Goal: Transaction & Acquisition: Purchase product/service

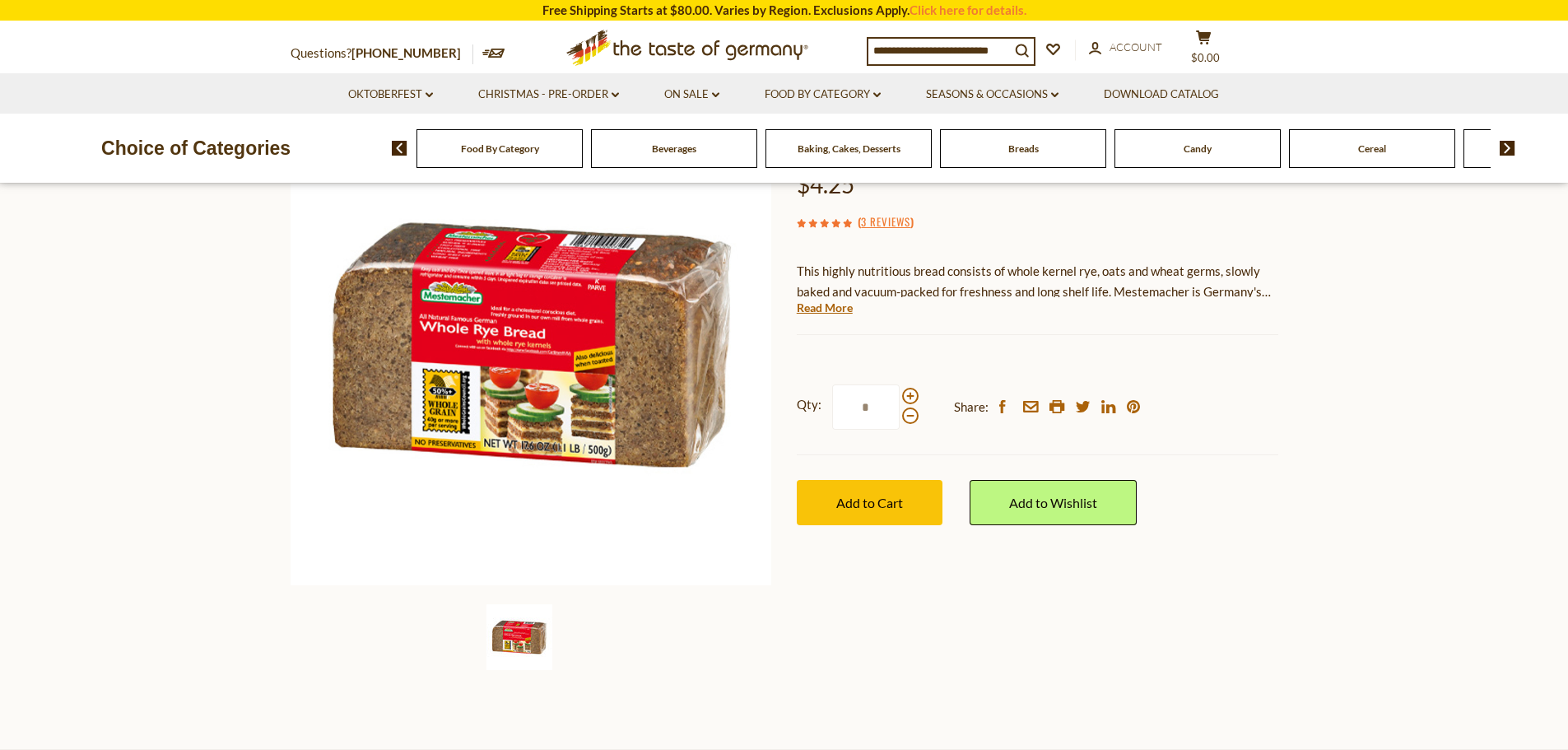
scroll to position [164, 0]
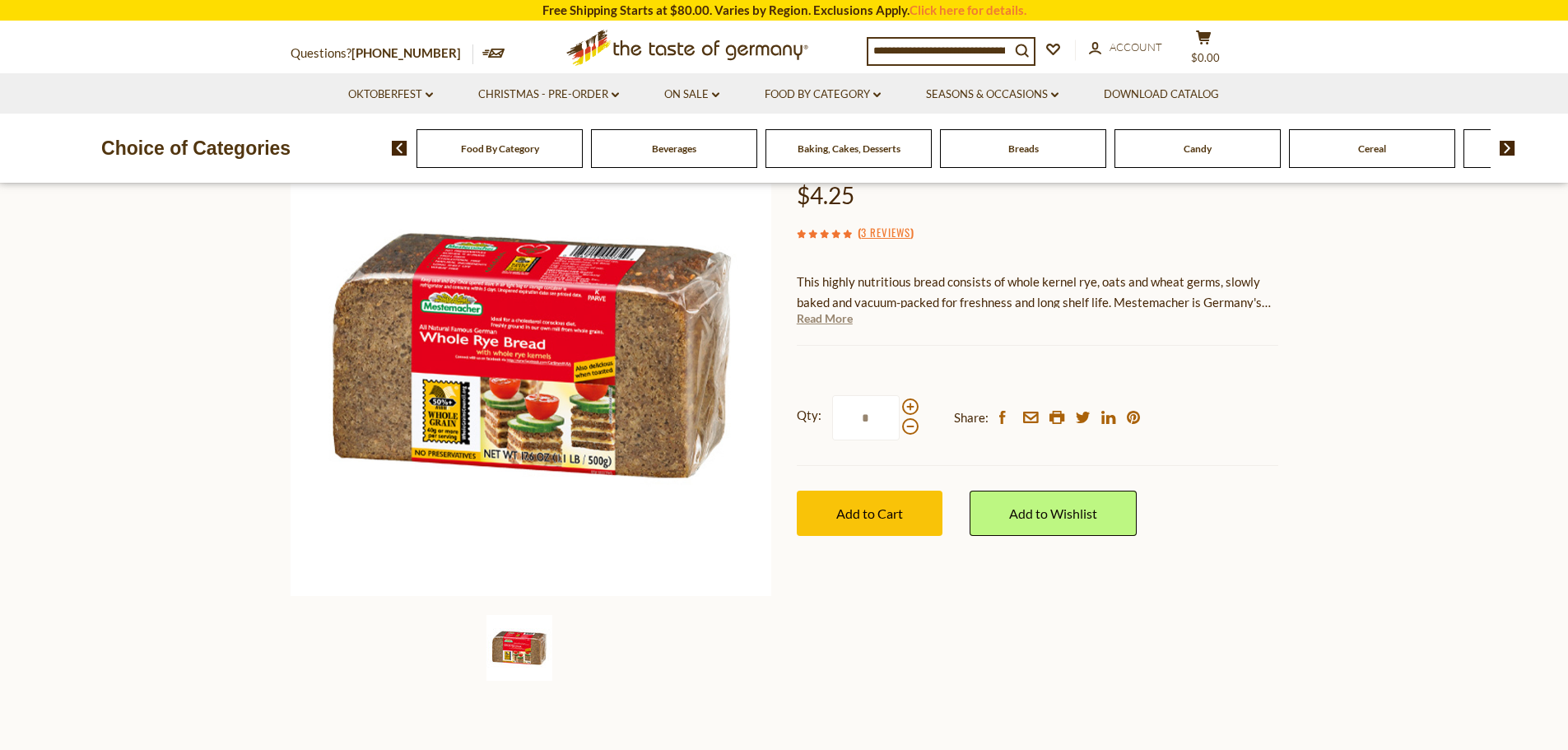
click at [829, 317] on link "Read More" at bounding box center [825, 318] width 56 height 17
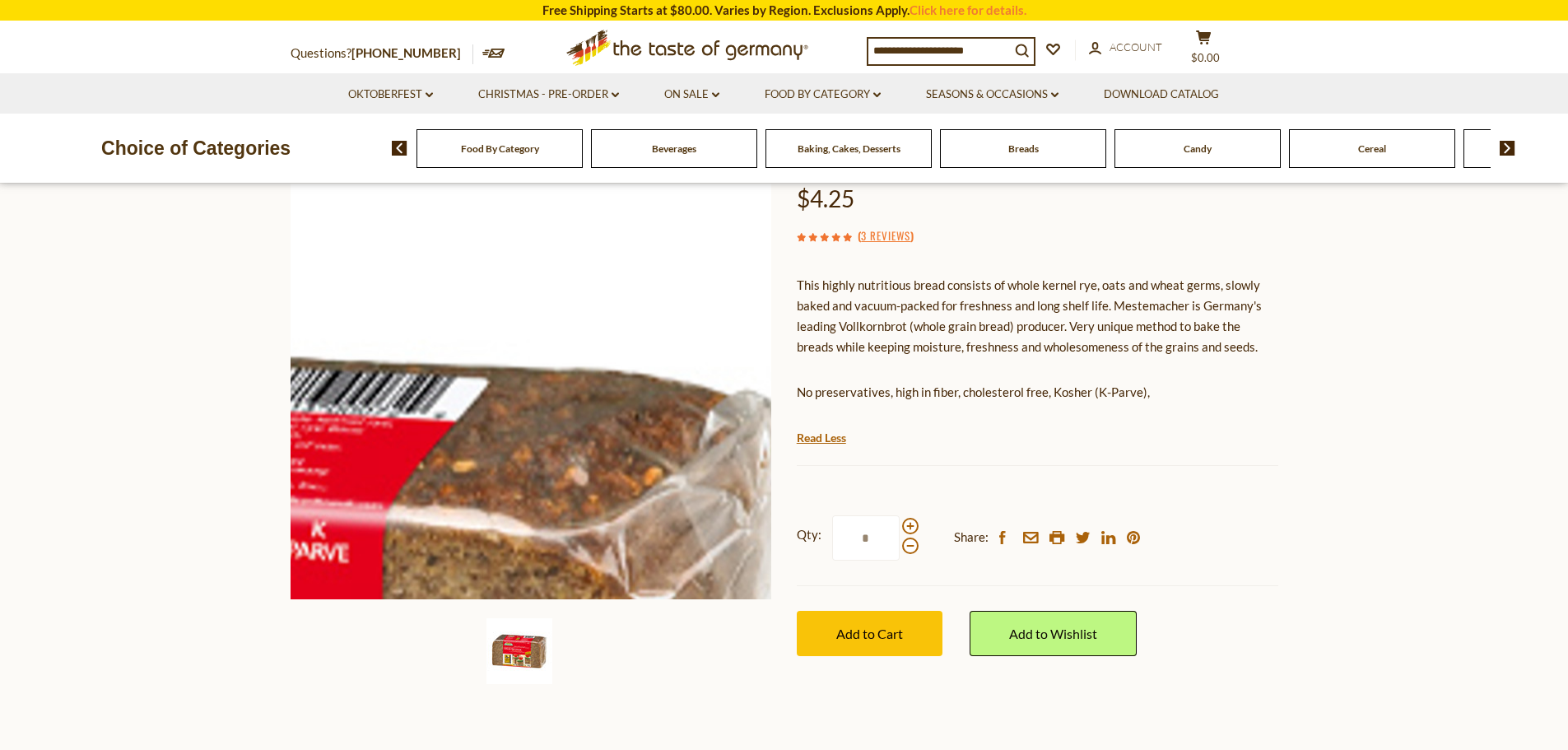
scroll to position [83, 0]
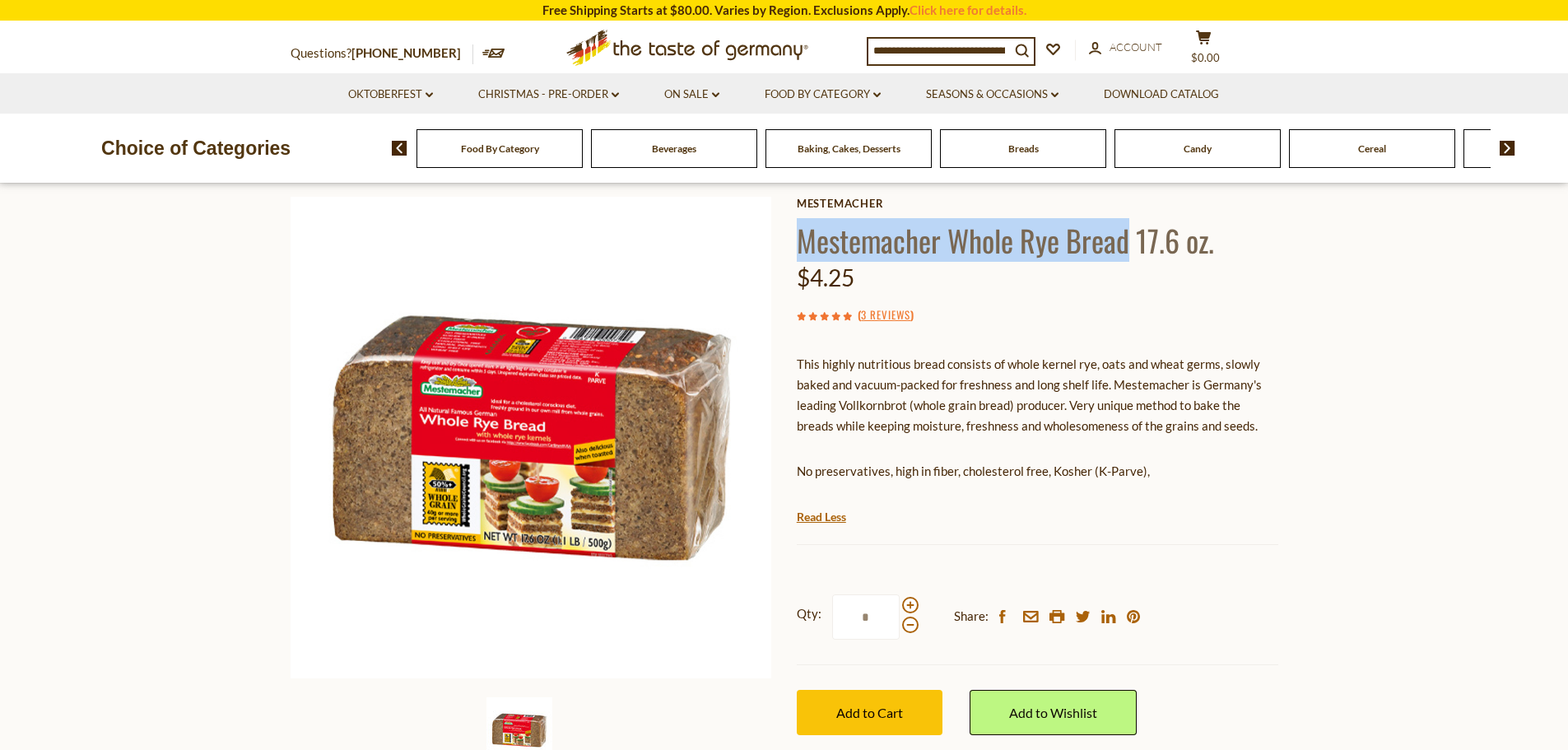
drag, startPoint x: 801, startPoint y: 241, endPoint x: 1127, endPoint y: 250, distance: 326.1
click at [1127, 250] on h1 "Mestemacher Whole Rye Bread 17.6 oz." at bounding box center [1038, 240] width 482 height 37
copy h1 "Mestemacher Whole Rye Bread"
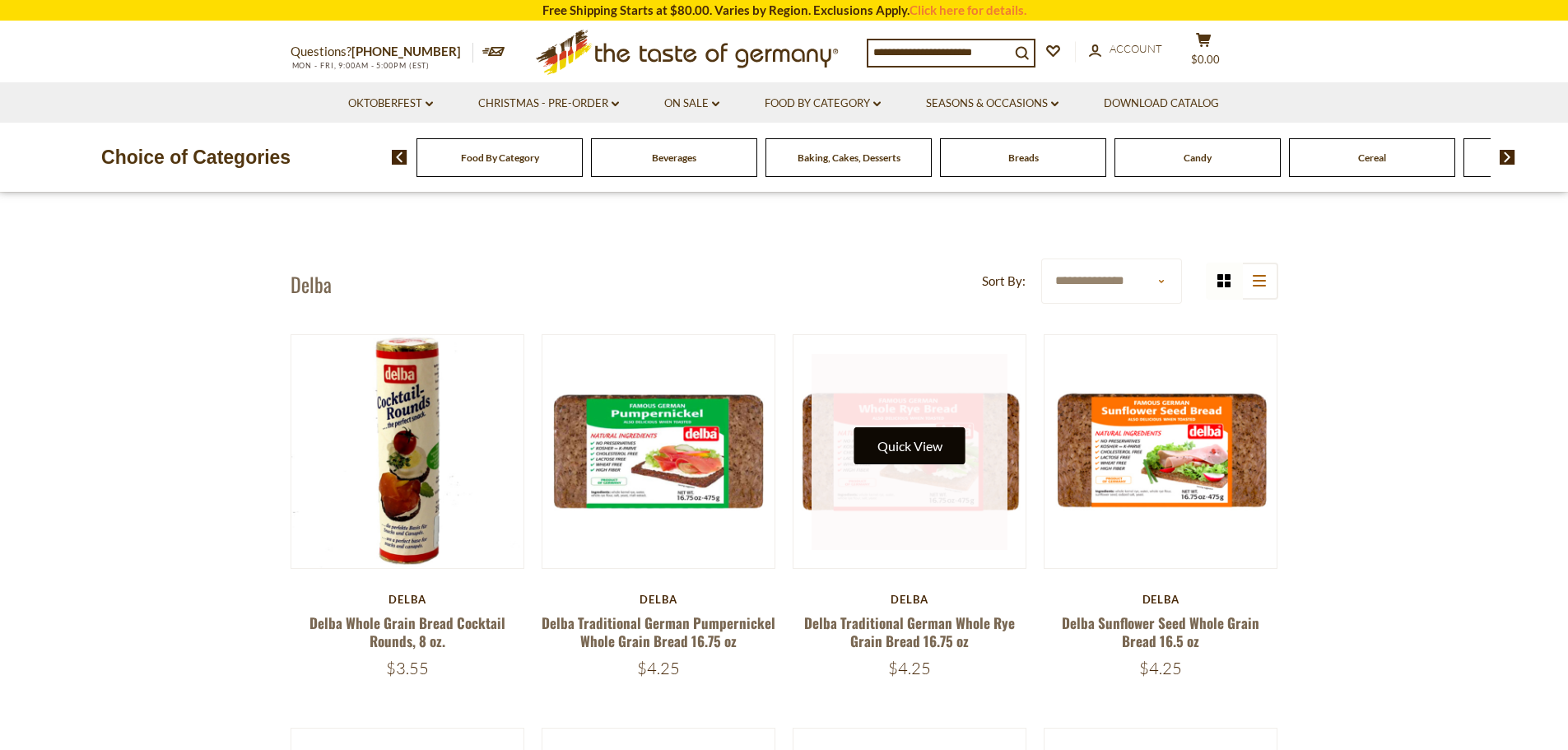
click at [898, 448] on button "Quick View" at bounding box center [910, 445] width 111 height 37
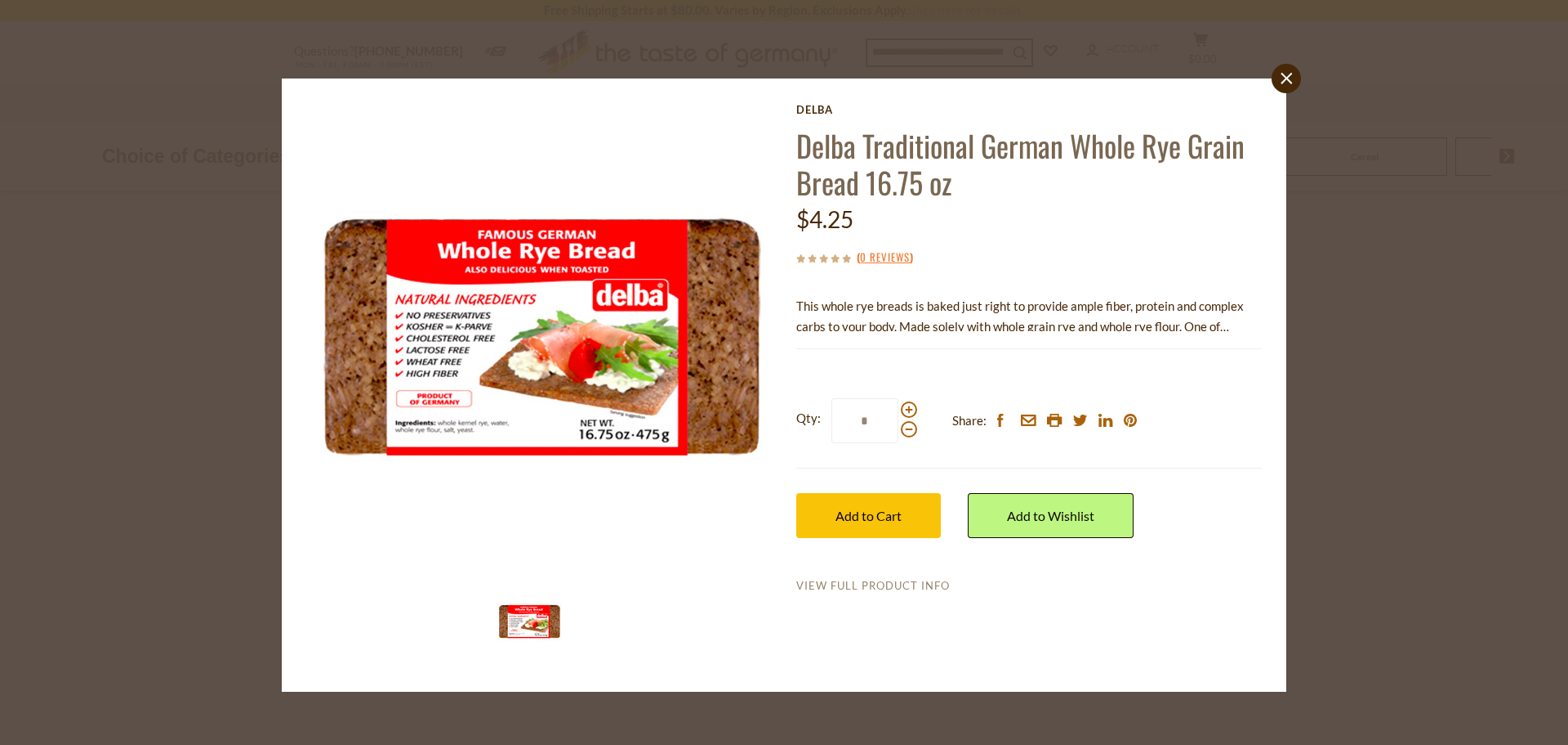
click at [884, 586] on link "View Full Product Info" at bounding box center [874, 586] width 154 height 15
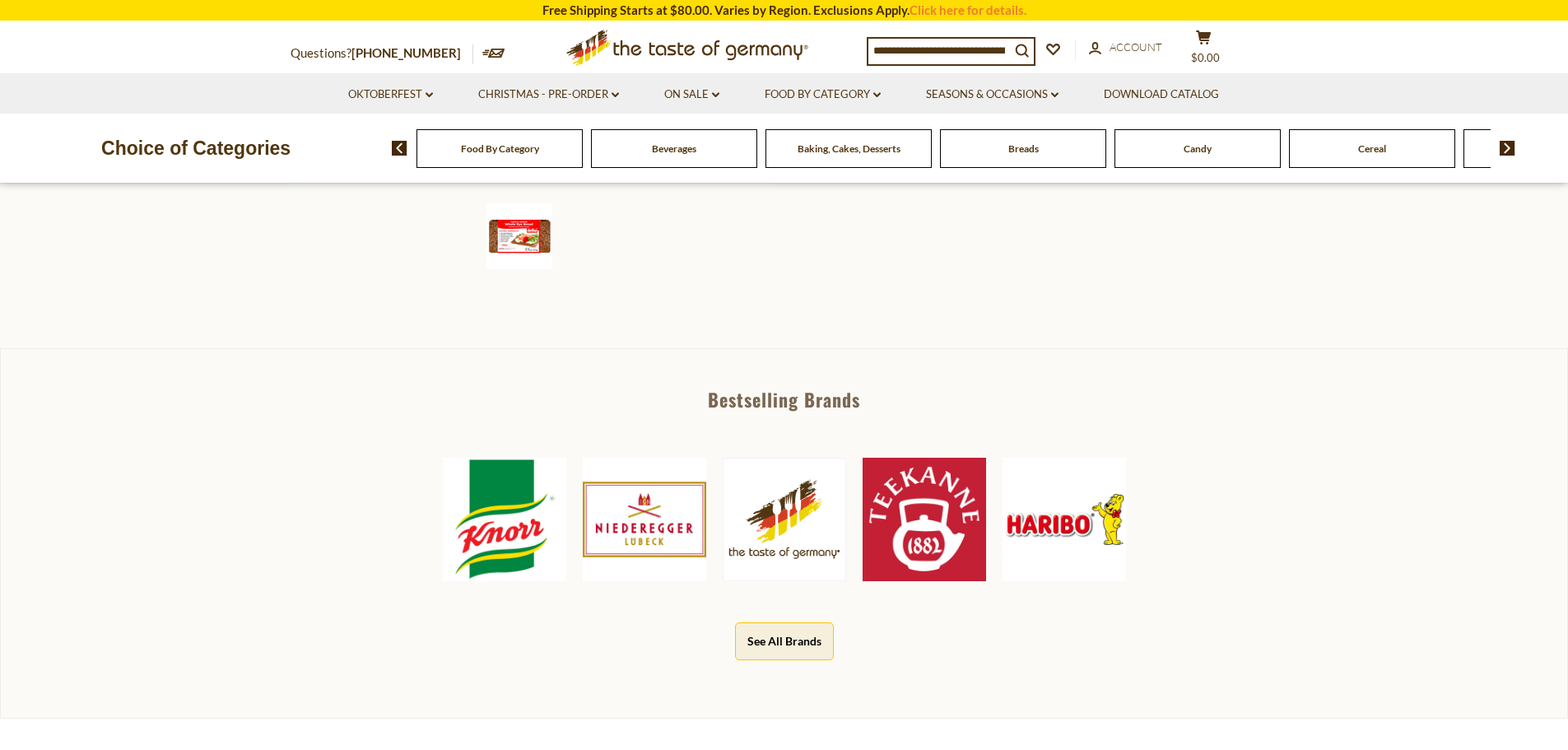
scroll to position [164, 0]
